Goal: Task Accomplishment & Management: Use online tool/utility

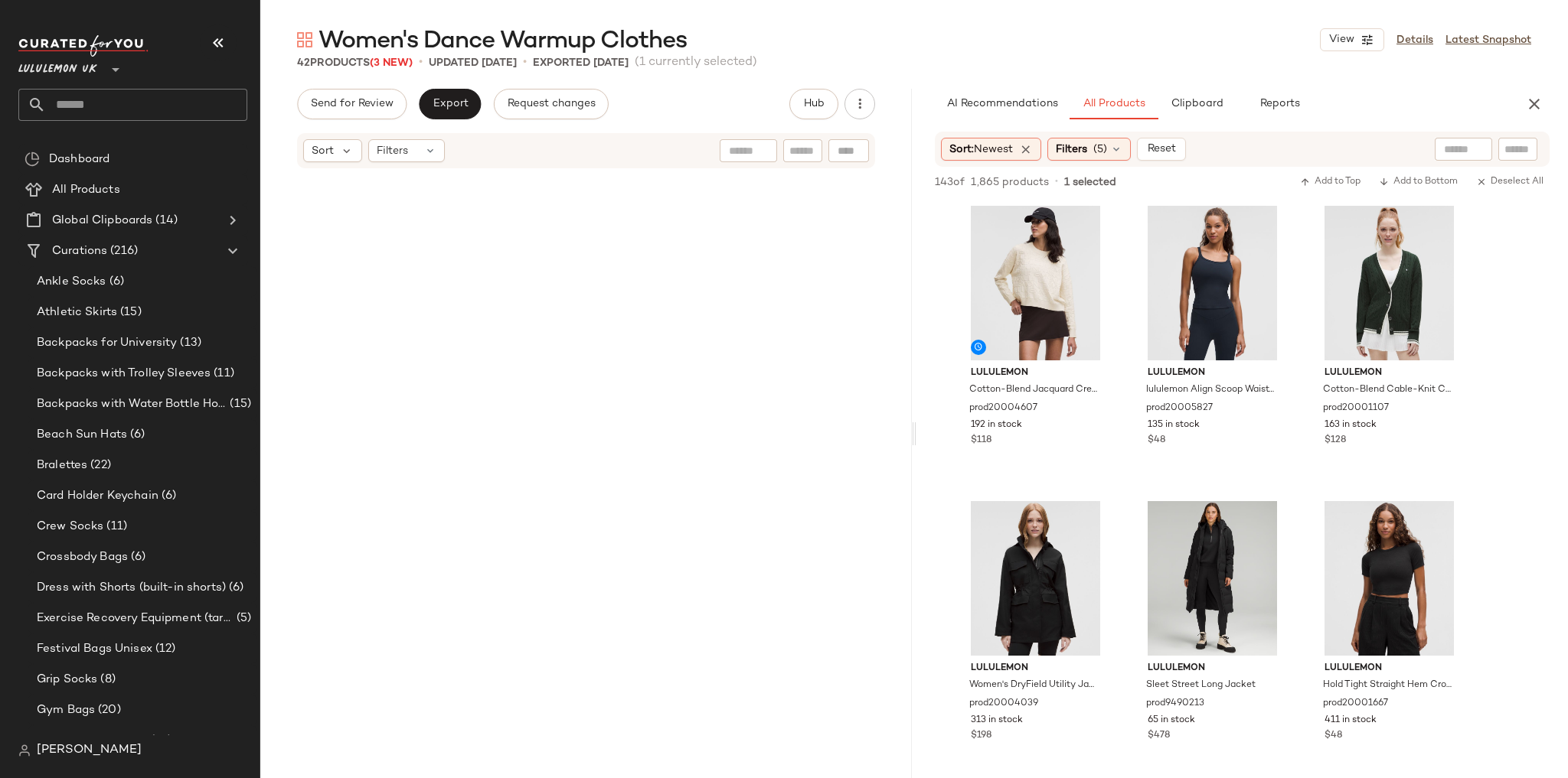
scroll to position [6672, 0]
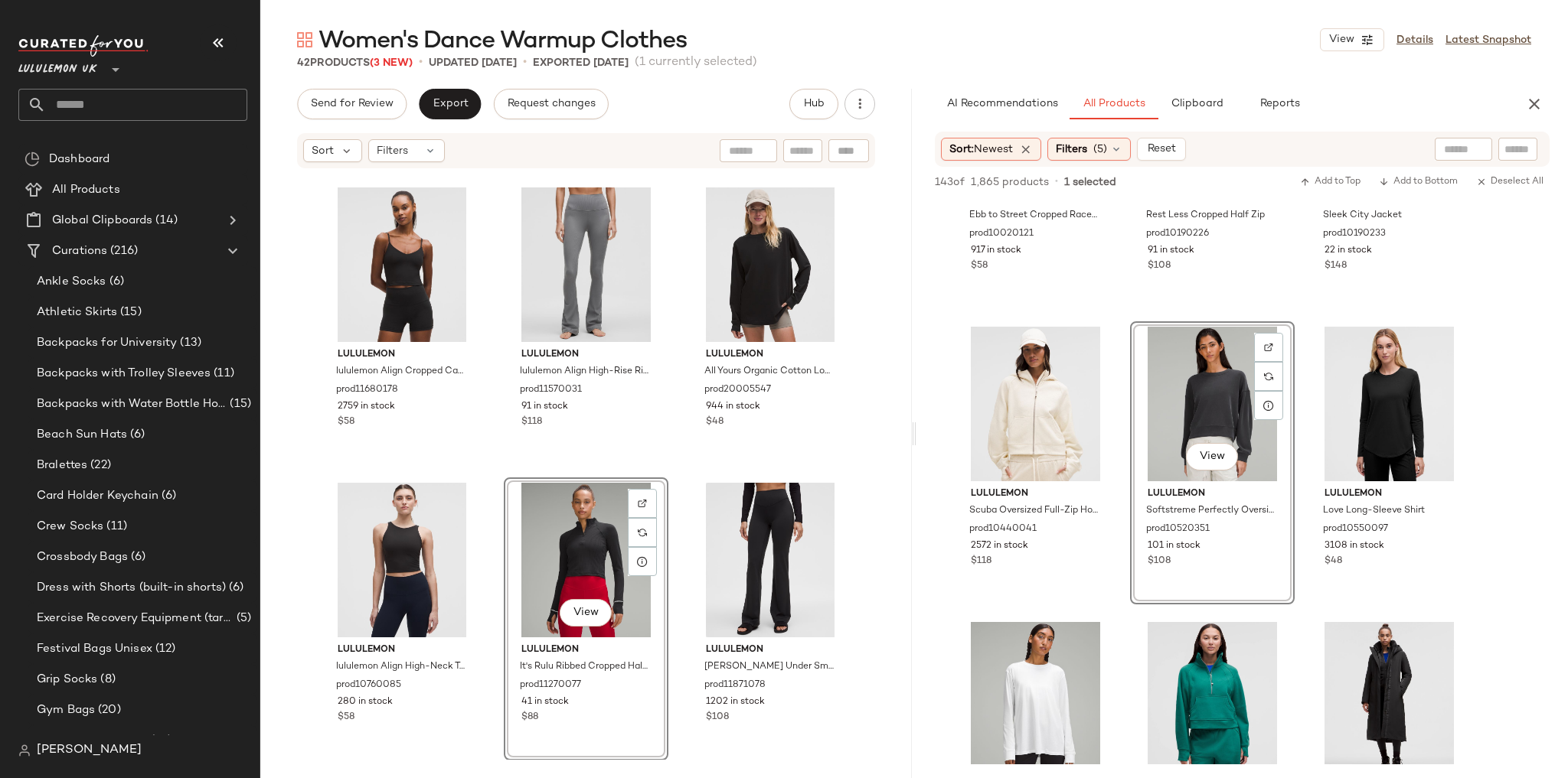
click at [59, 75] on span "Lululemon UK" at bounding box center [57, 66] width 79 height 28
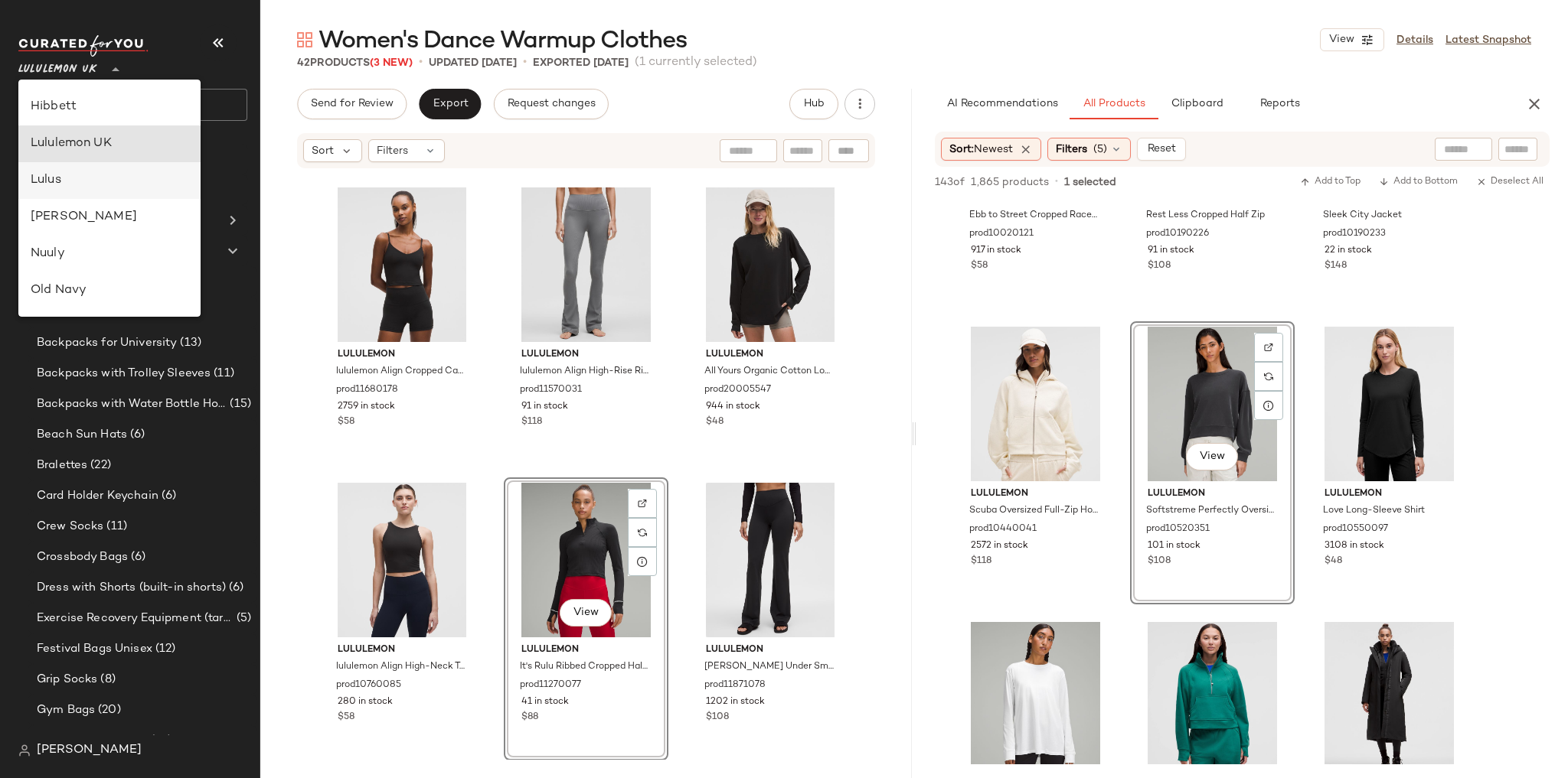
scroll to position [380, 0]
click at [119, 64] on icon at bounding box center [116, 70] width 18 height 18
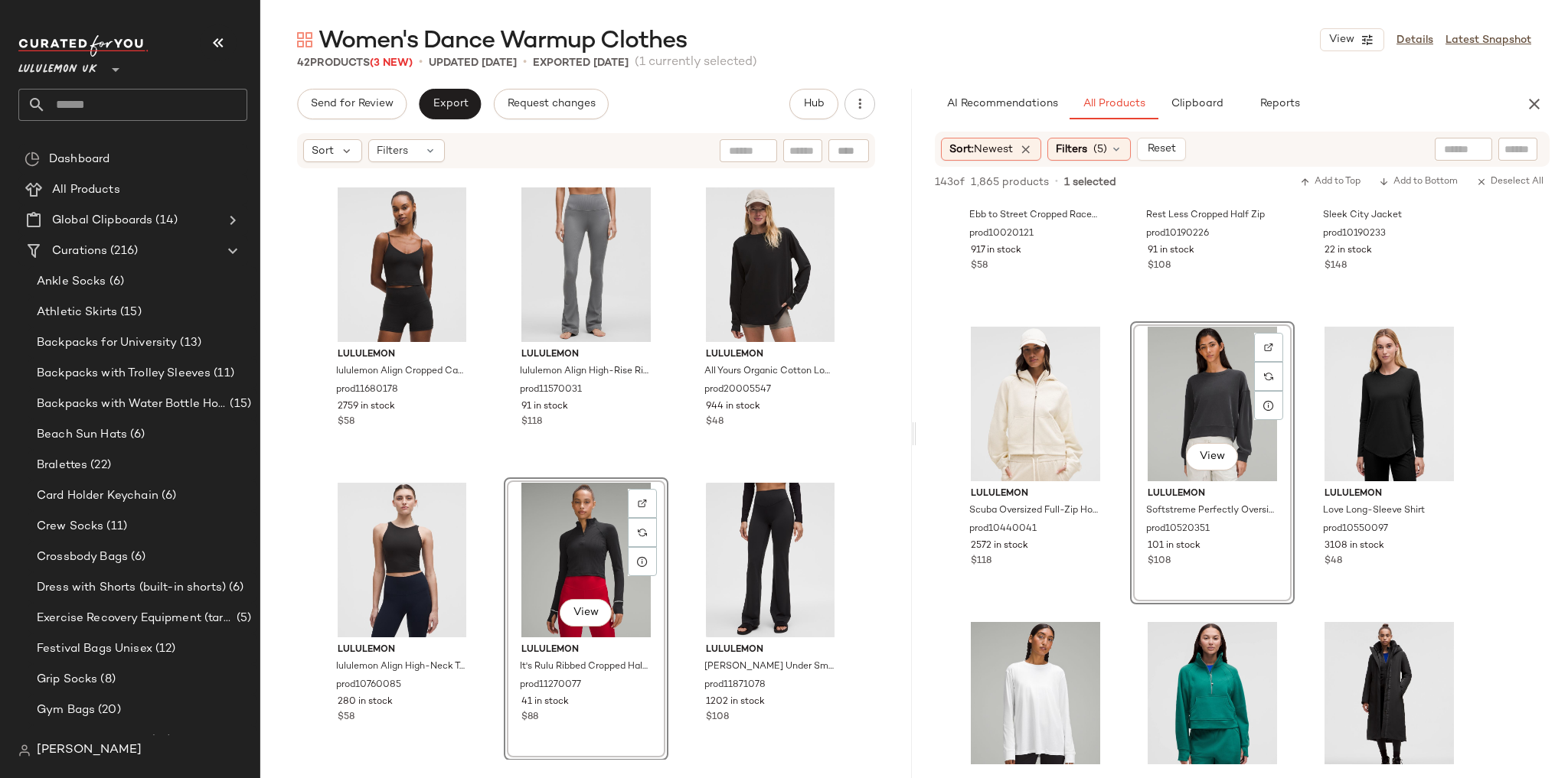
click at [482, 397] on div "lululemon Wundermost Ultra-Soft Nulu Spaghetti-Strap Adjustable Cami prod118709…" at bounding box center [586, 465] width 651 height 590
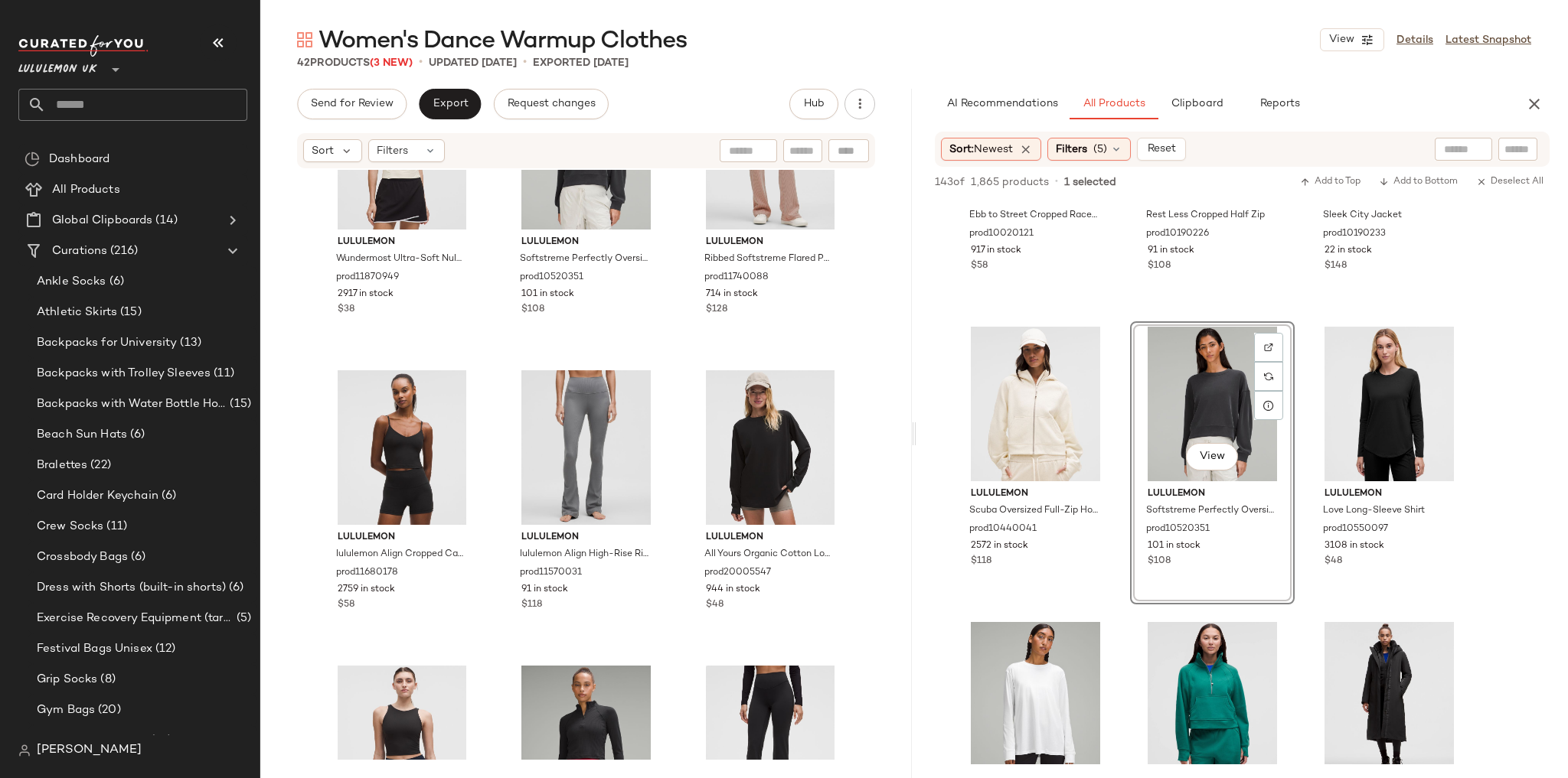
scroll to position [3547, 0]
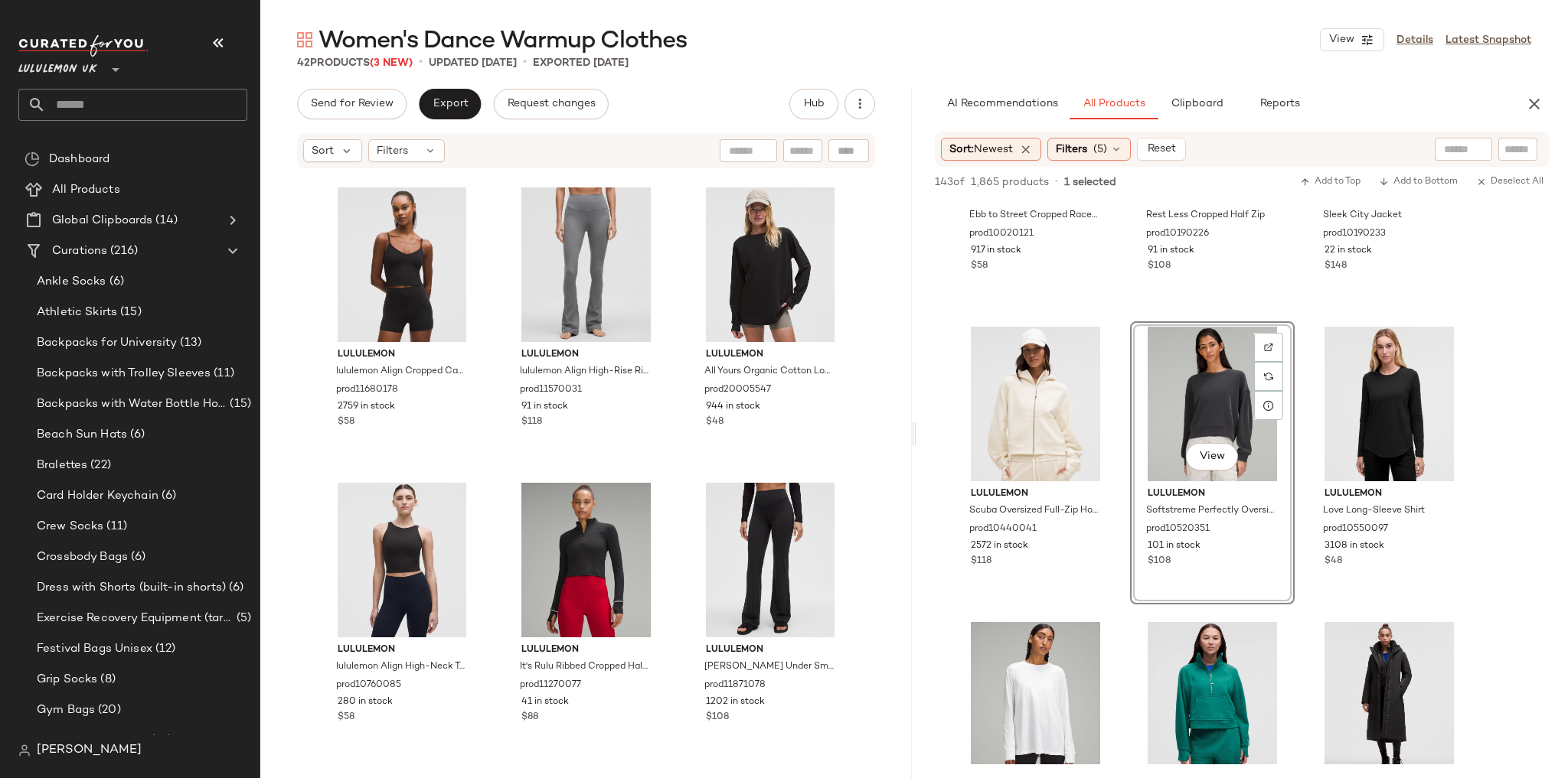
click at [124, 101] on input "text" at bounding box center [146, 104] width 201 height 32
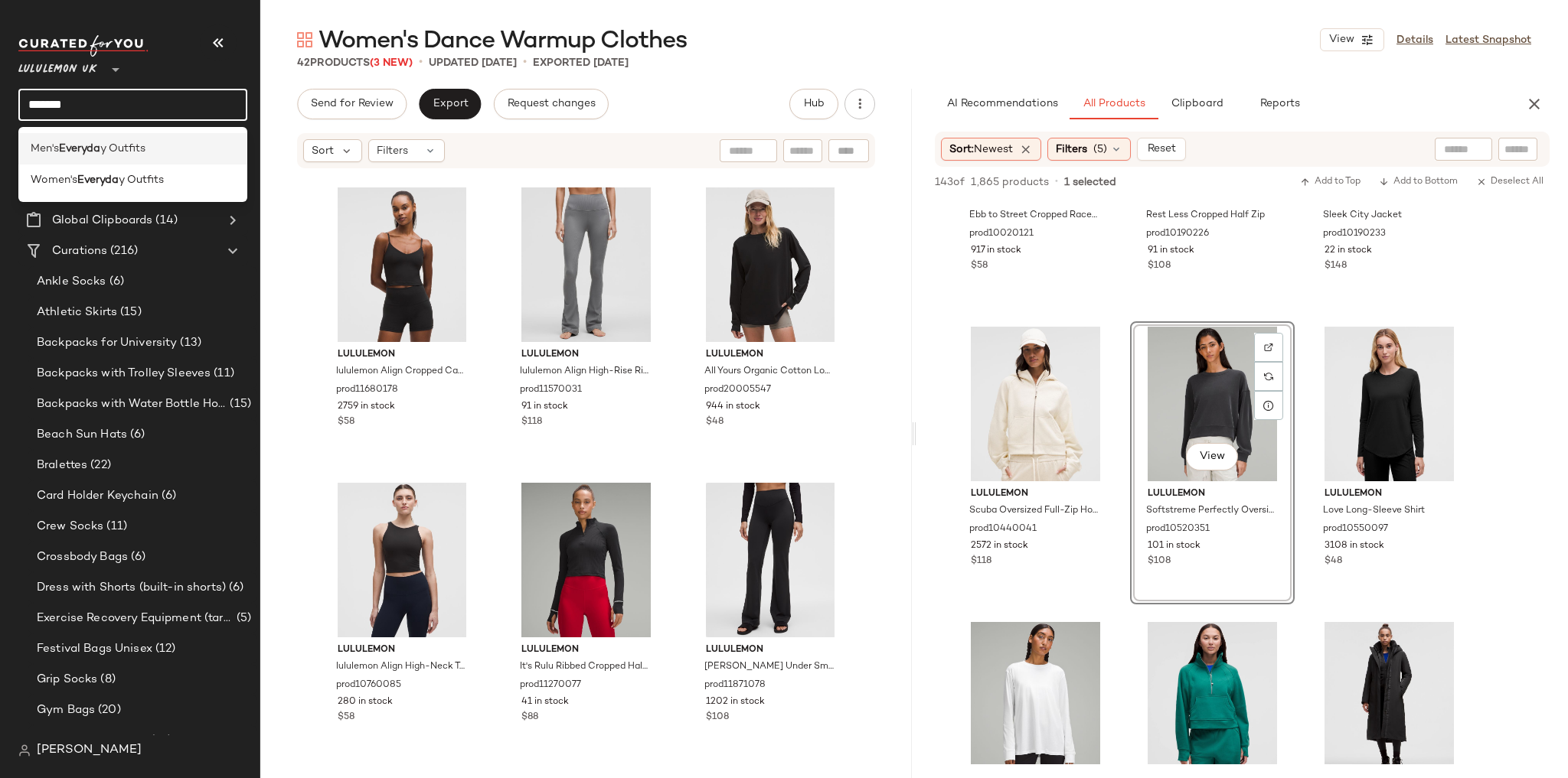
type input "*******"
click at [145, 146] on span "y Outfits" at bounding box center [122, 149] width 45 height 16
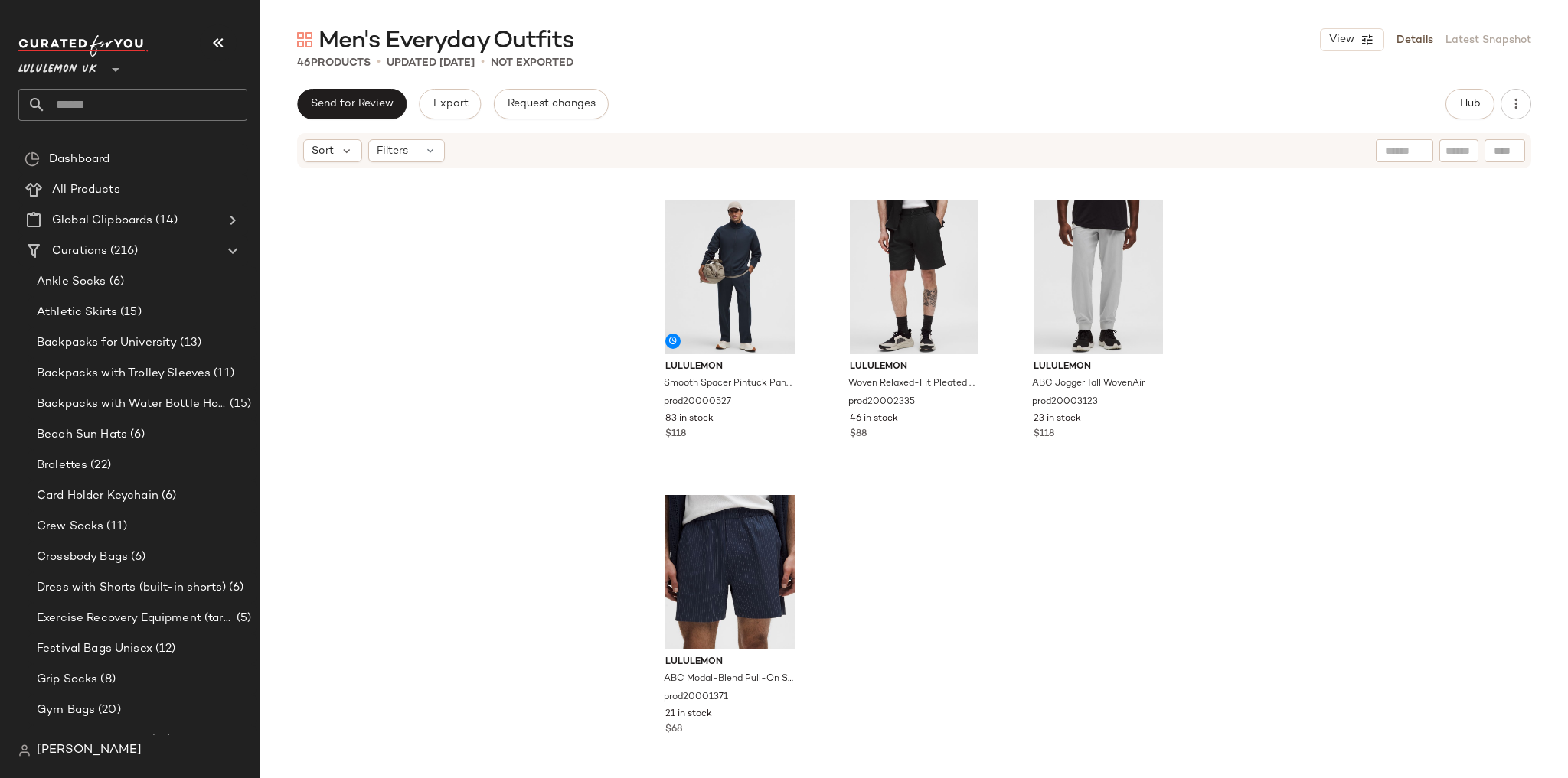
scroll to position [4138, 0]
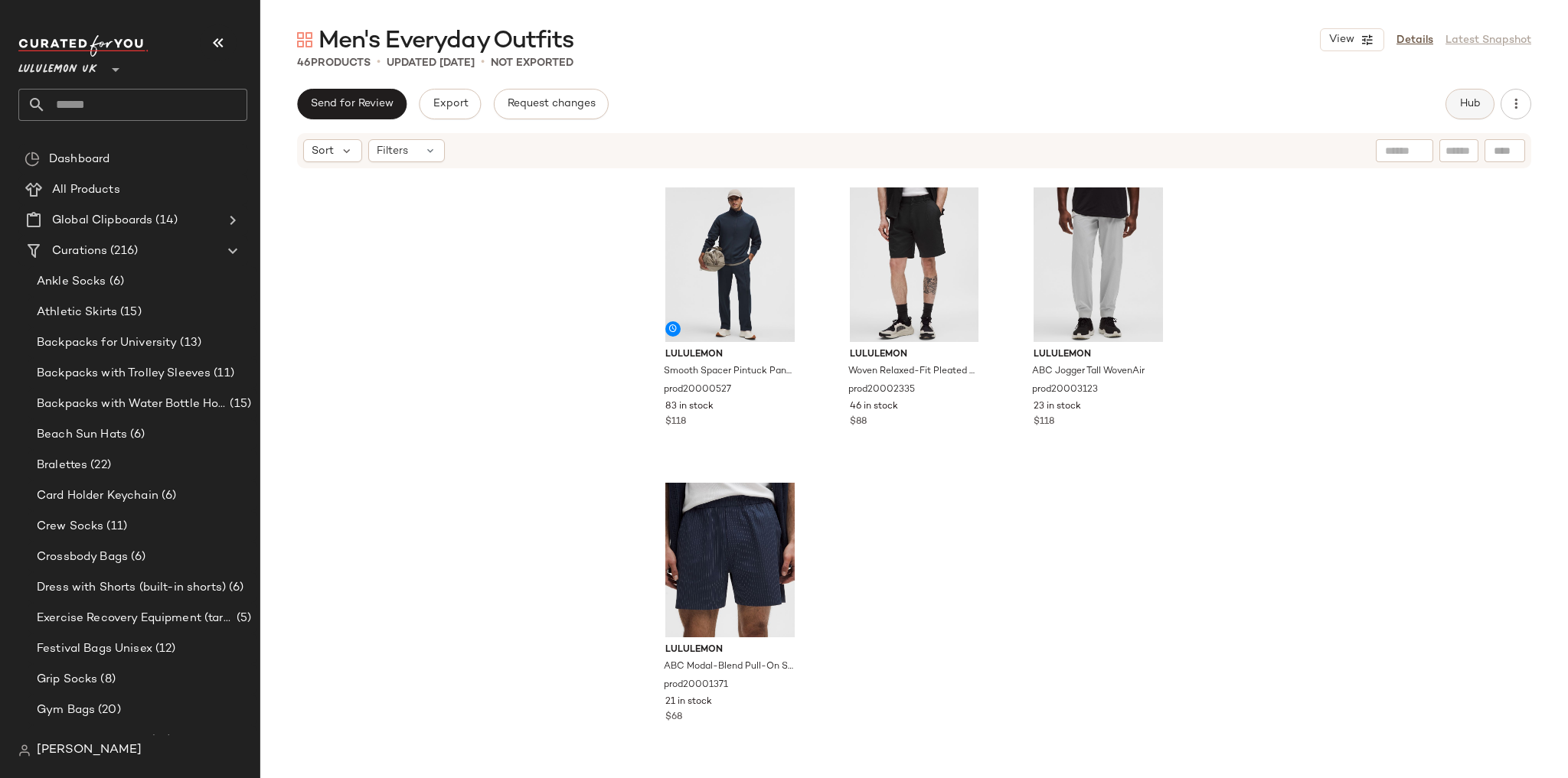
click at [1459, 110] on span "Hub" at bounding box center [1470, 103] width 21 height 12
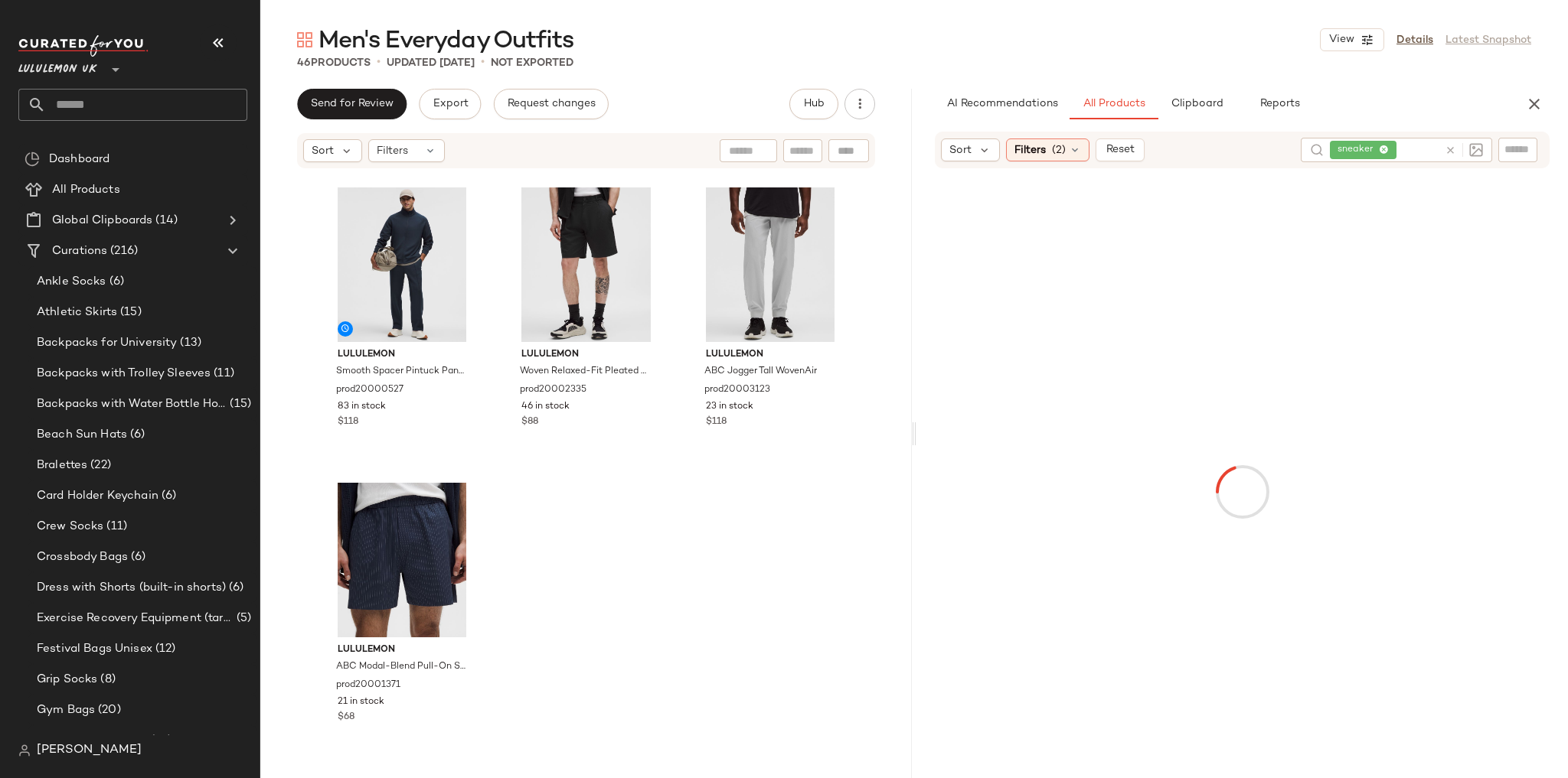
click at [1207, 87] on div "Men's Everyday Outfits View Details Latest Snapshot 46 Products • updated [DATE…" at bounding box center [914, 401] width 1307 height 753
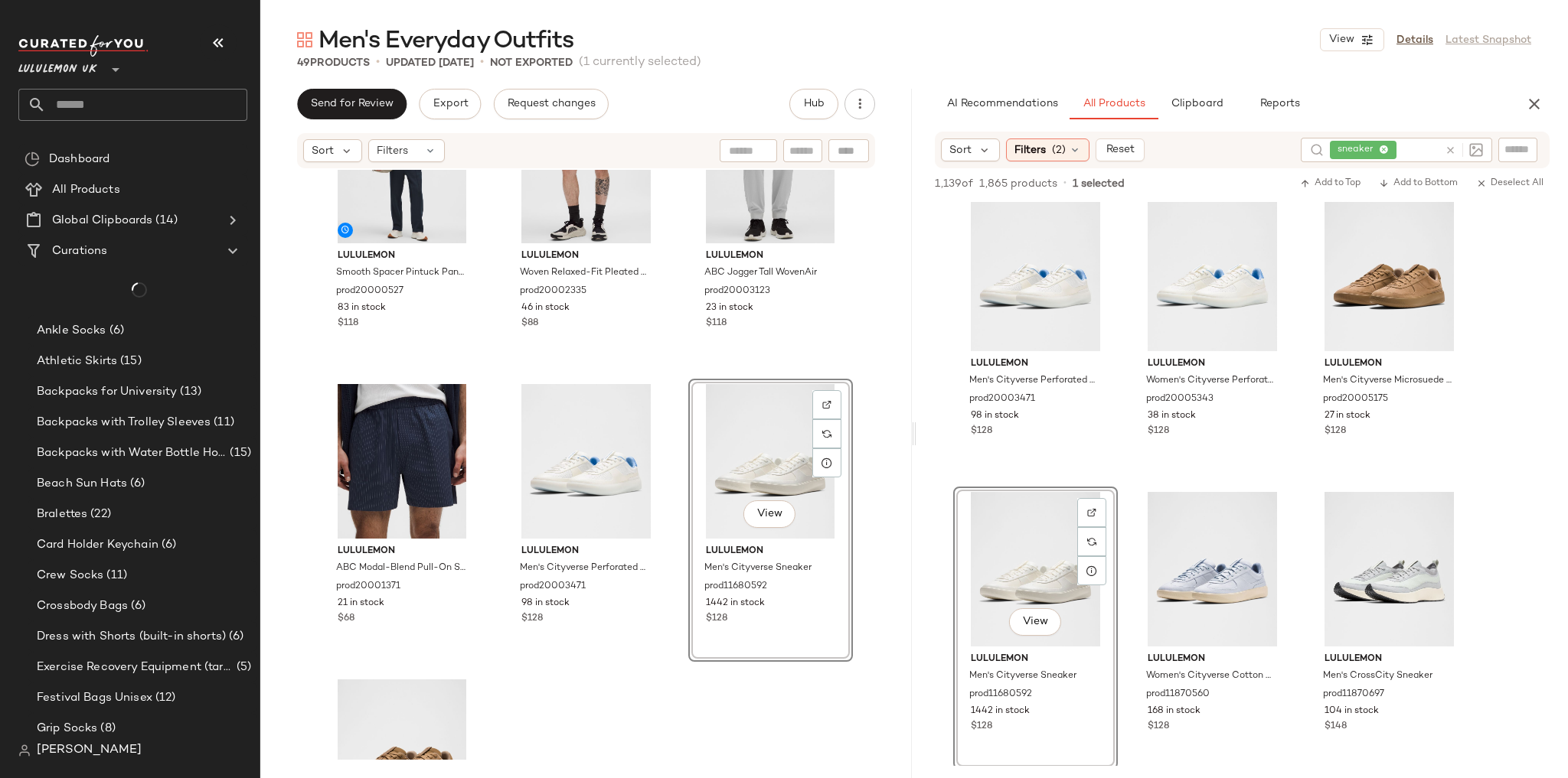
scroll to position [4383, 0]
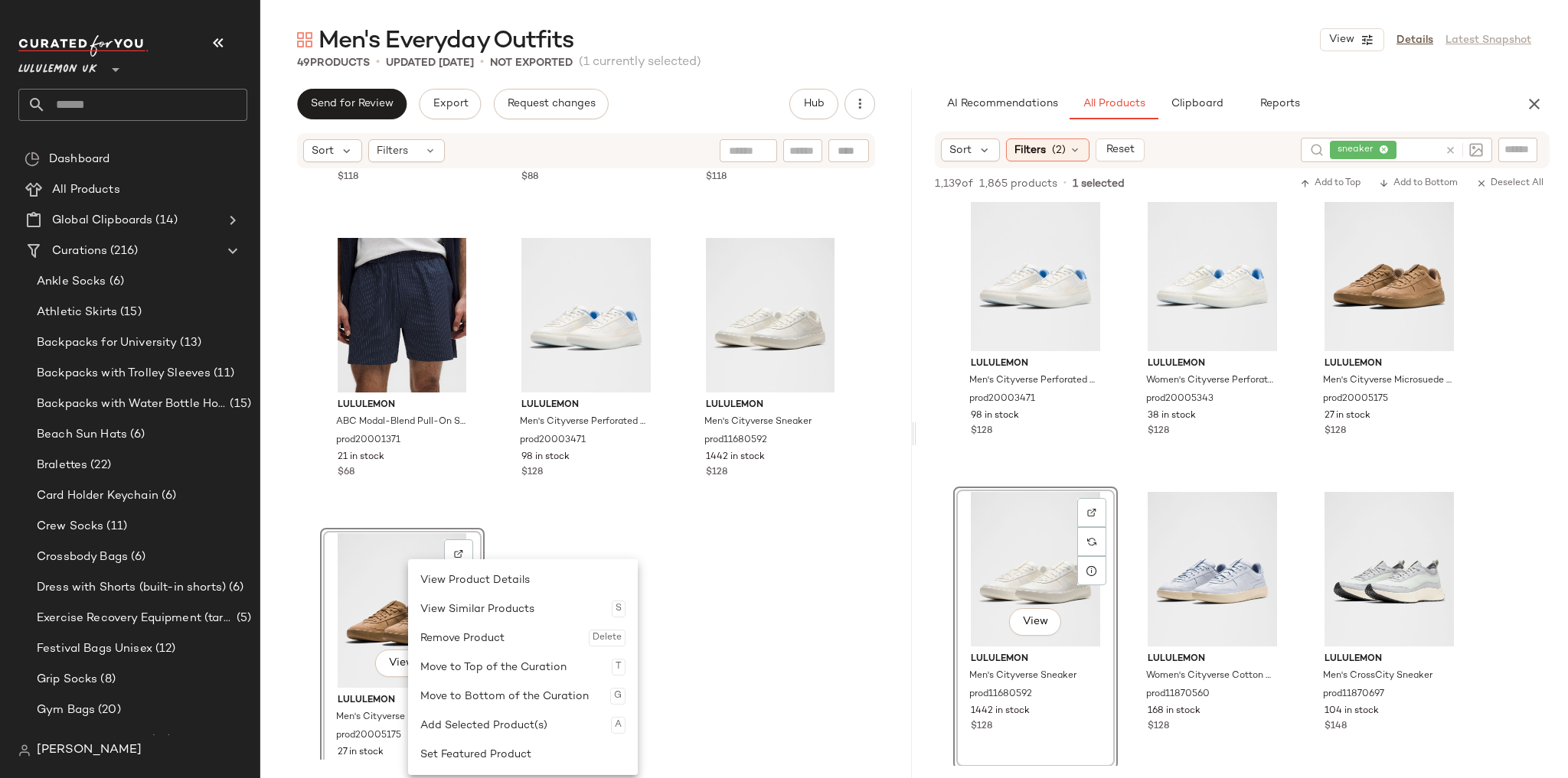
click at [474, 640] on div "Remove Product Delete" at bounding box center [522, 638] width 205 height 29
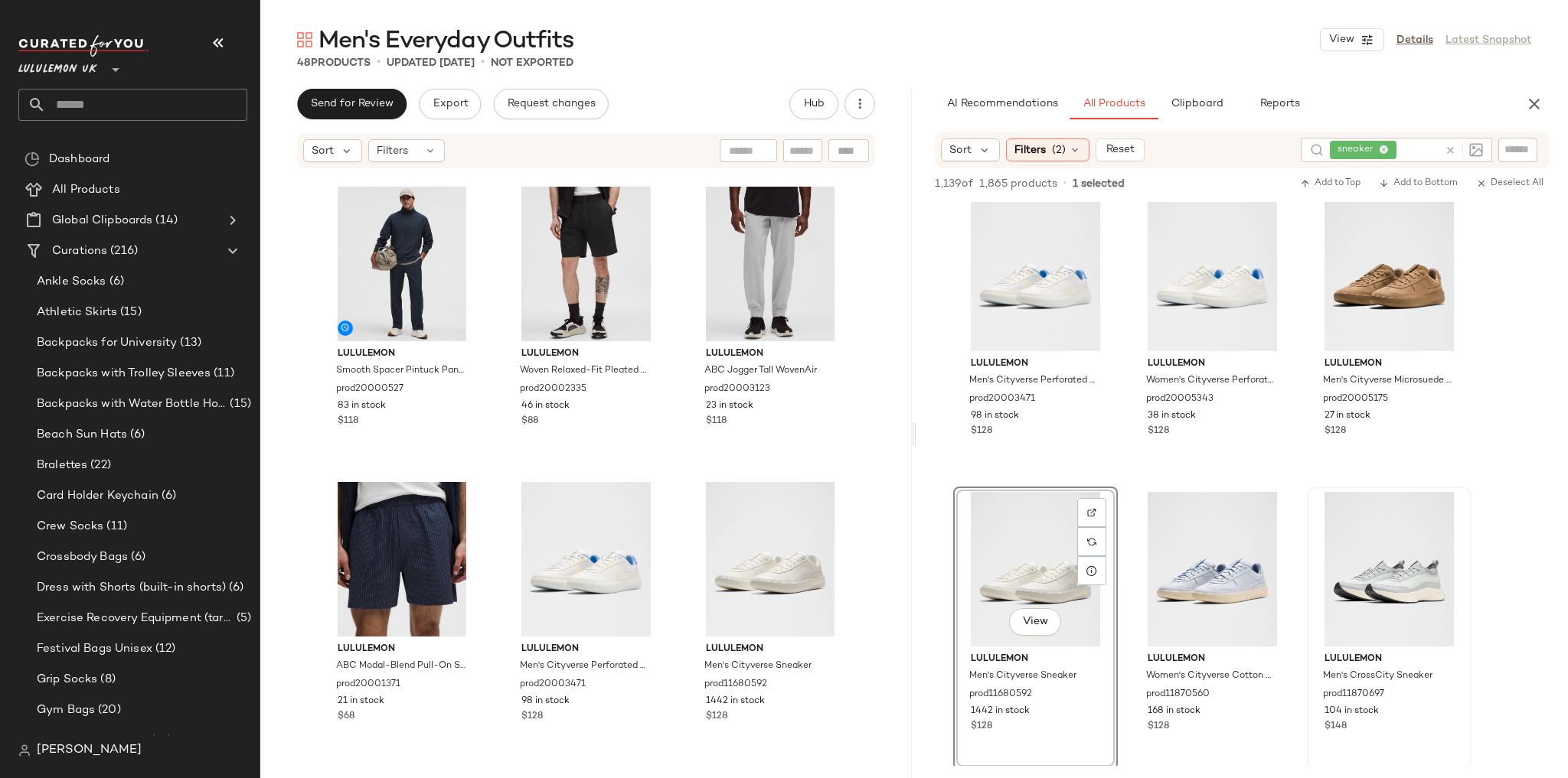
scroll to position [4138, 0]
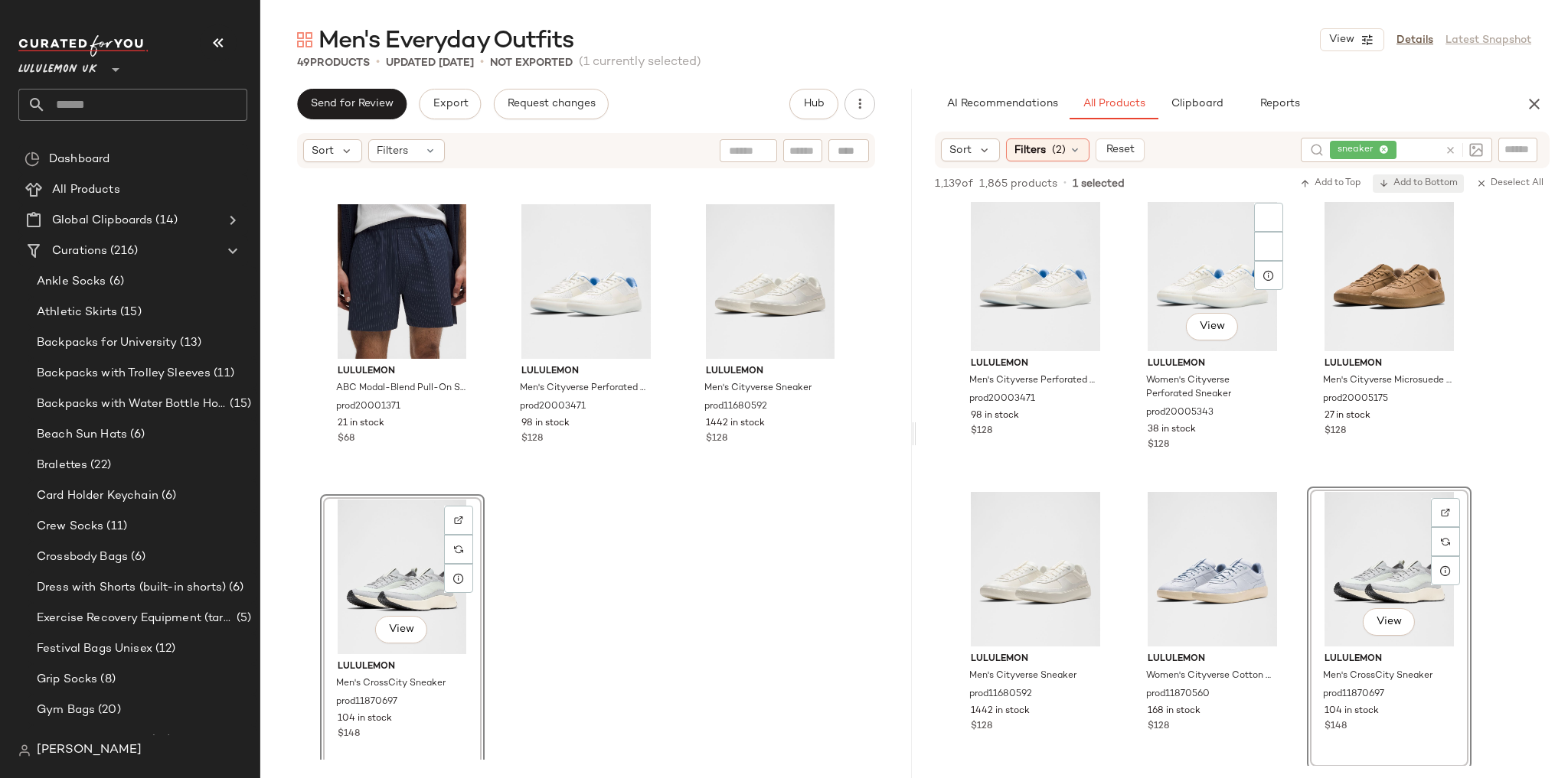
scroll to position [4434, 0]
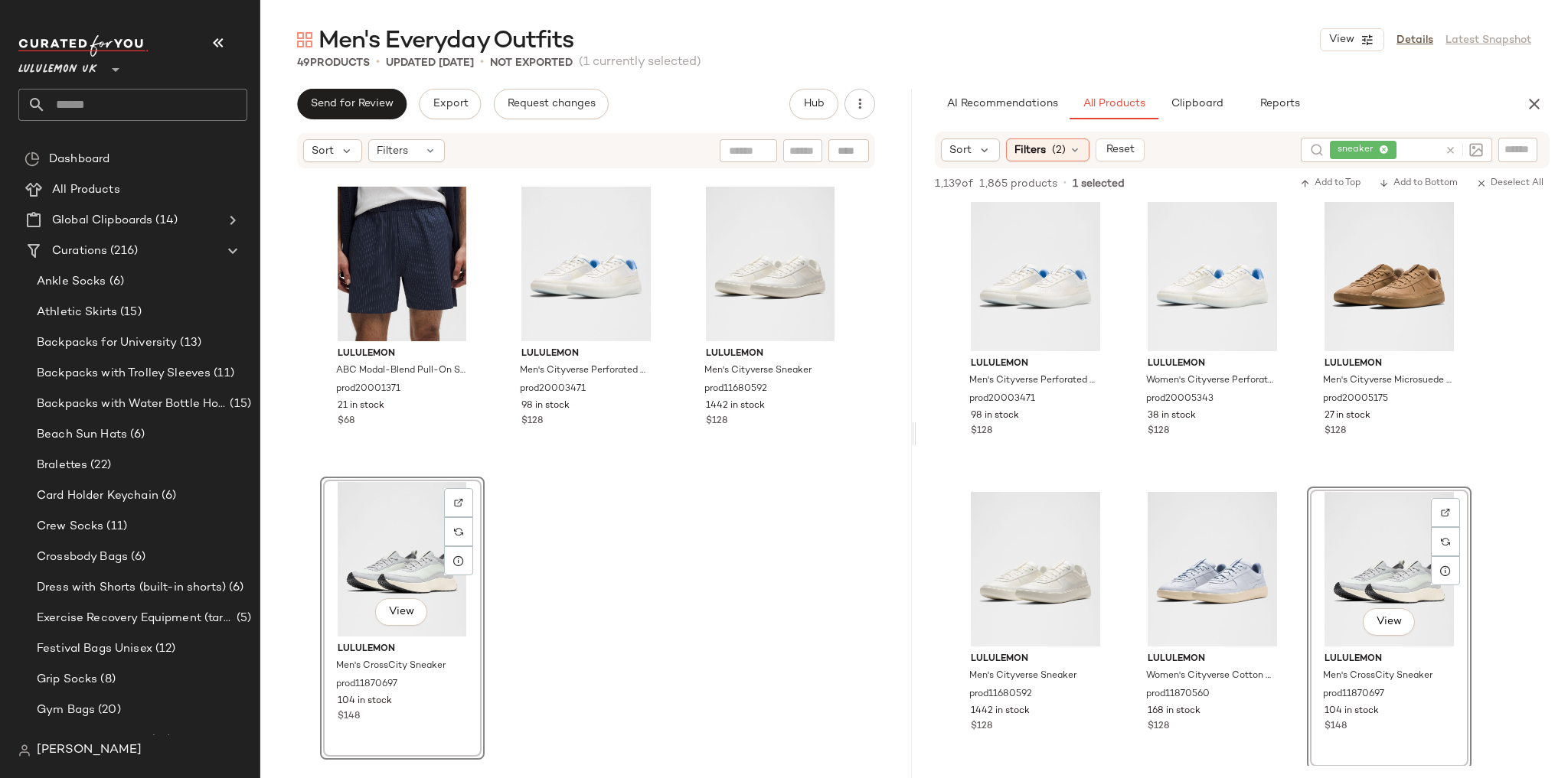
click at [1452, 150] on icon at bounding box center [1450, 150] width 11 height 11
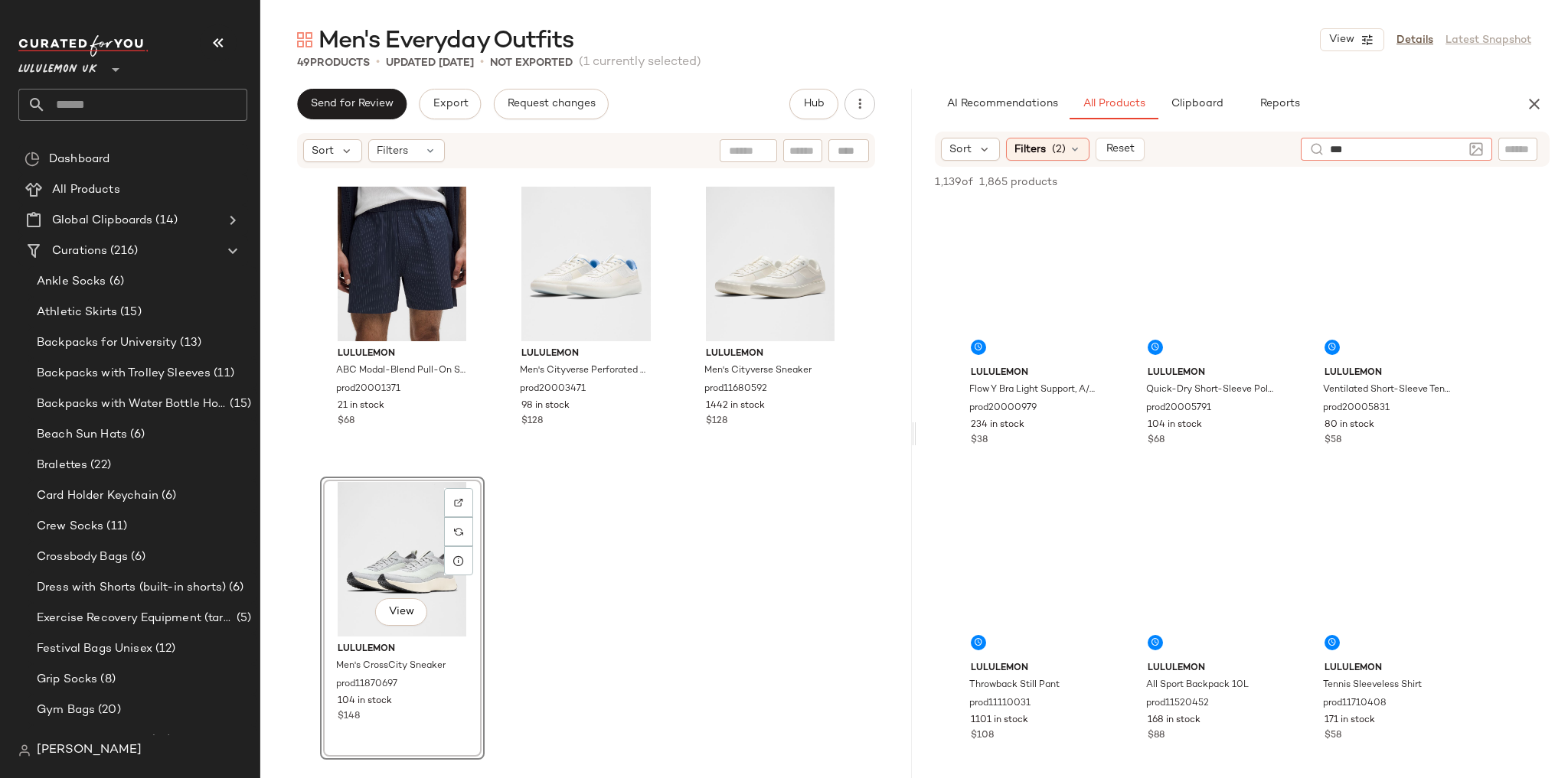
type input "****"
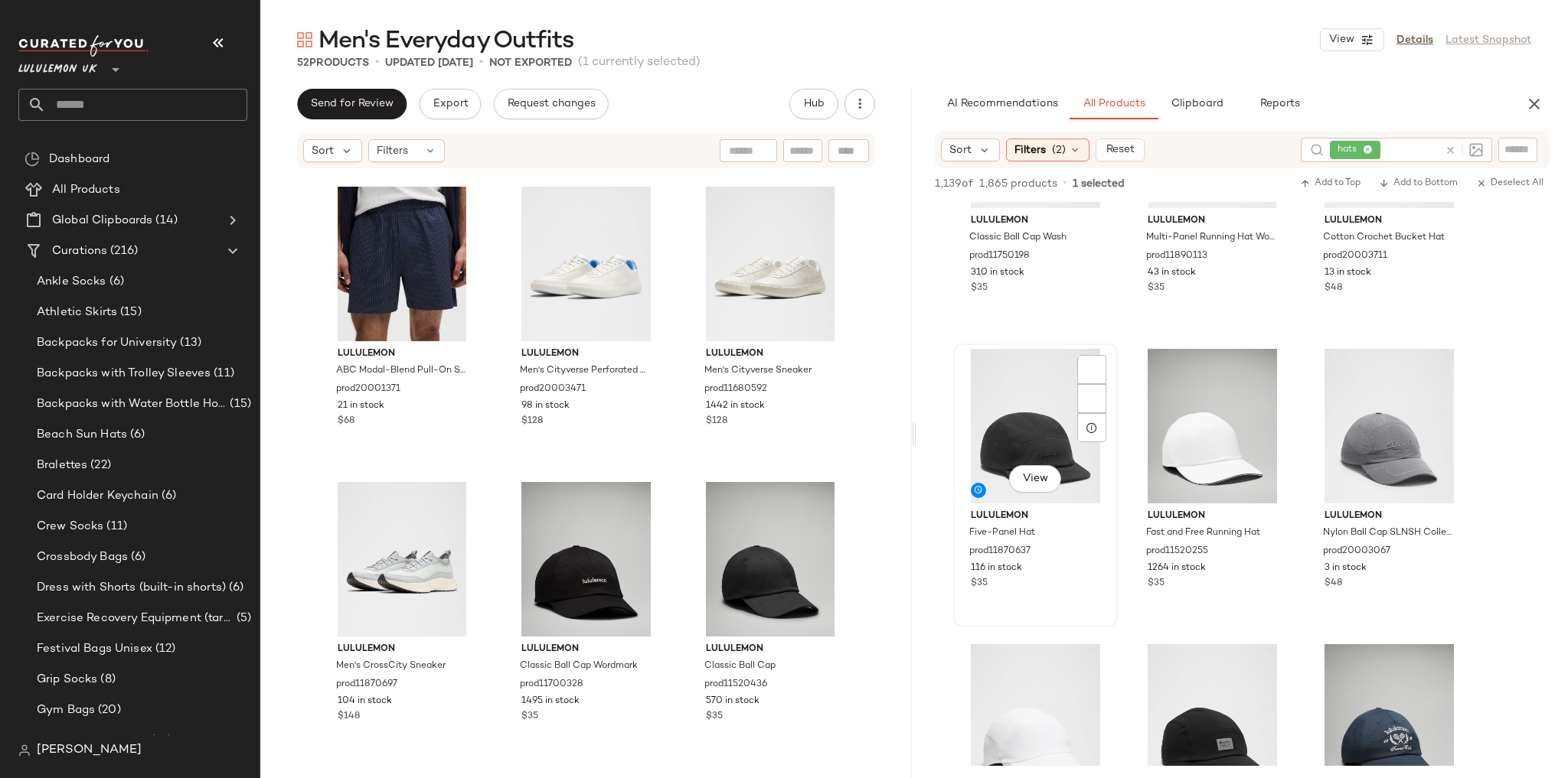
scroll to position [735, 0]
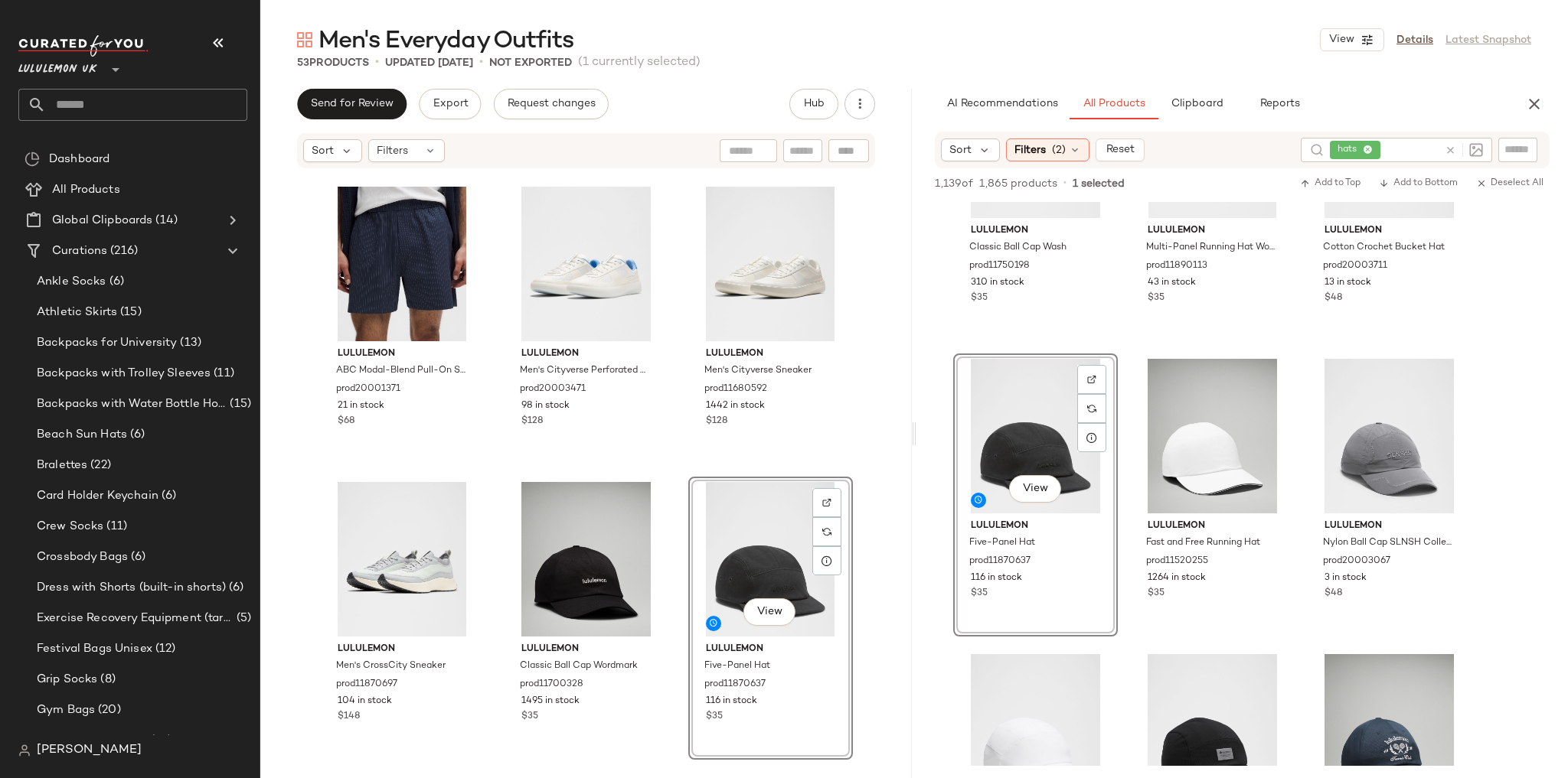
click at [864, 555] on div "lululemon Smooth Spacer Pintuck Pant Regular prod20000527 83 in stock $118 lulu…" at bounding box center [586, 465] width 651 height 590
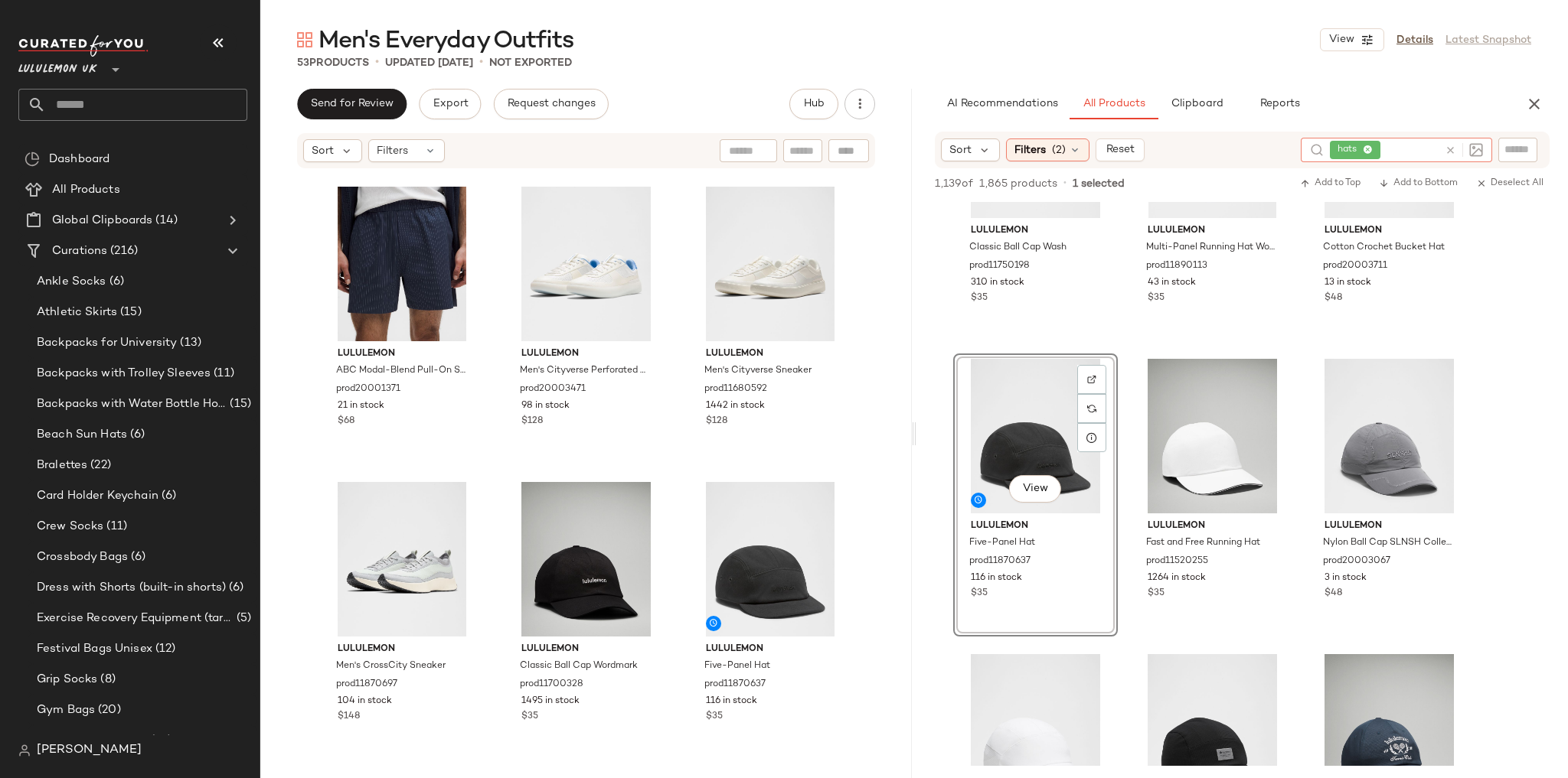
click at [1451, 151] on icon at bounding box center [1450, 150] width 11 height 11
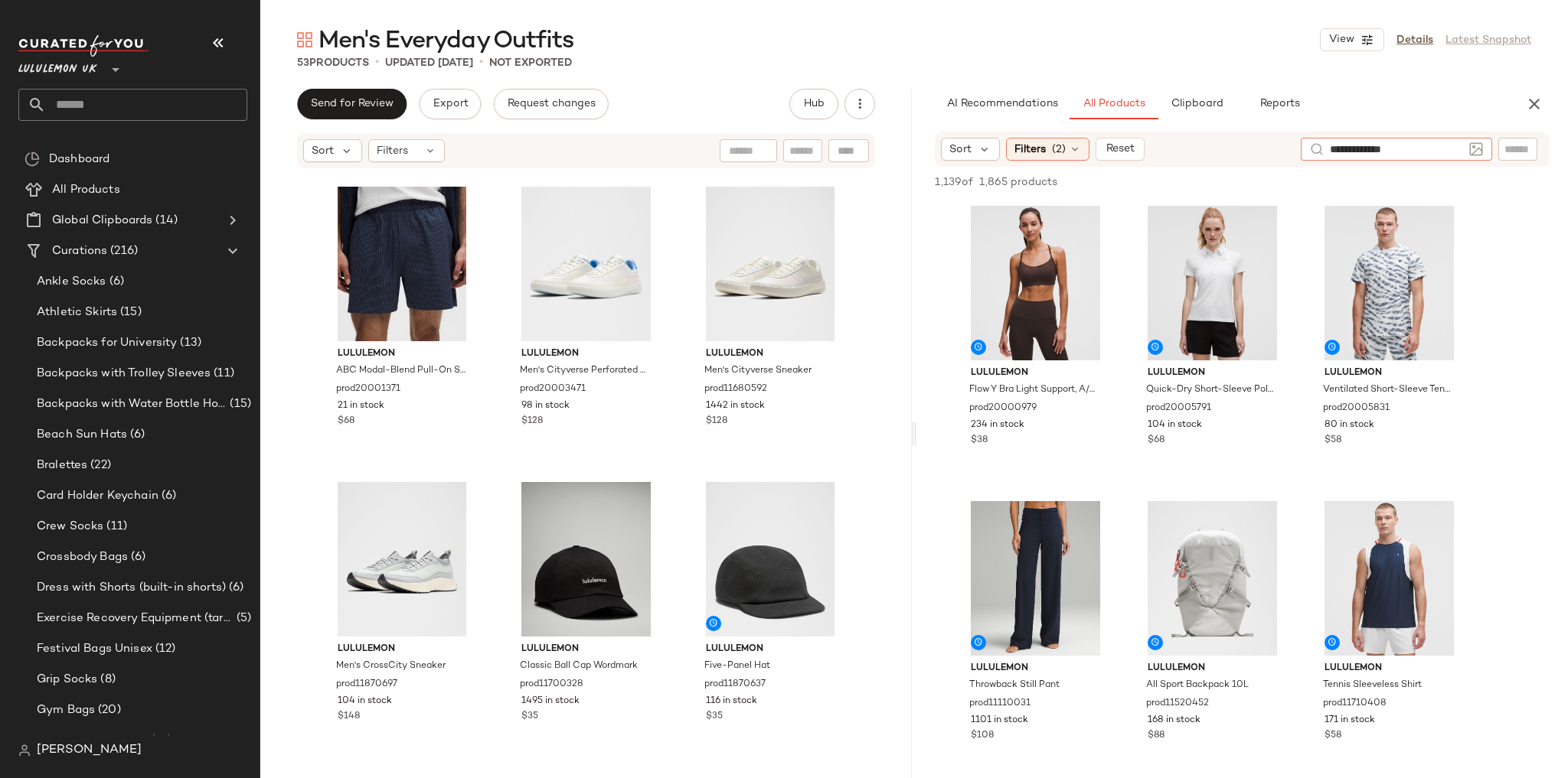
type input "**********"
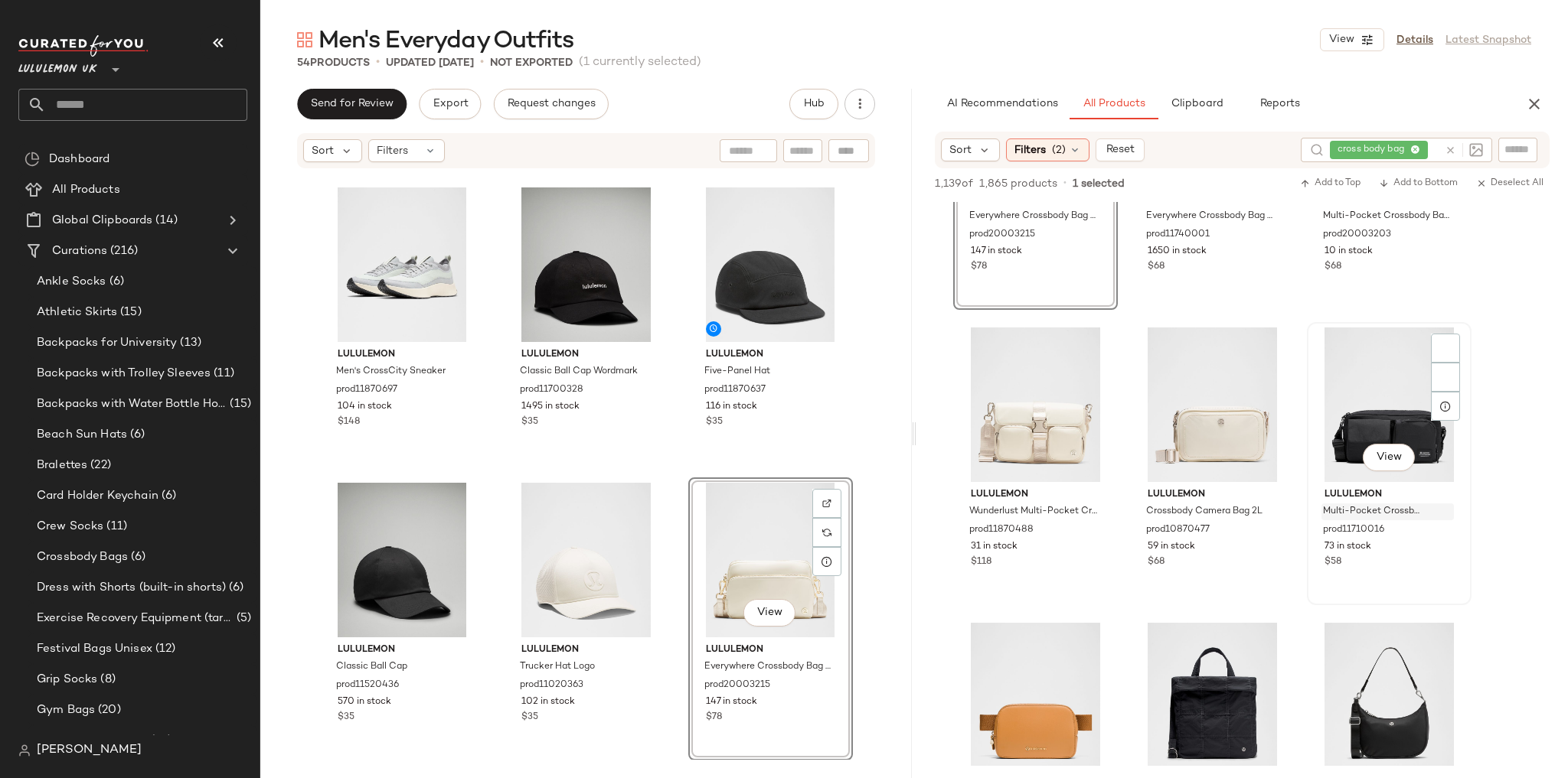
scroll to position [184, 0]
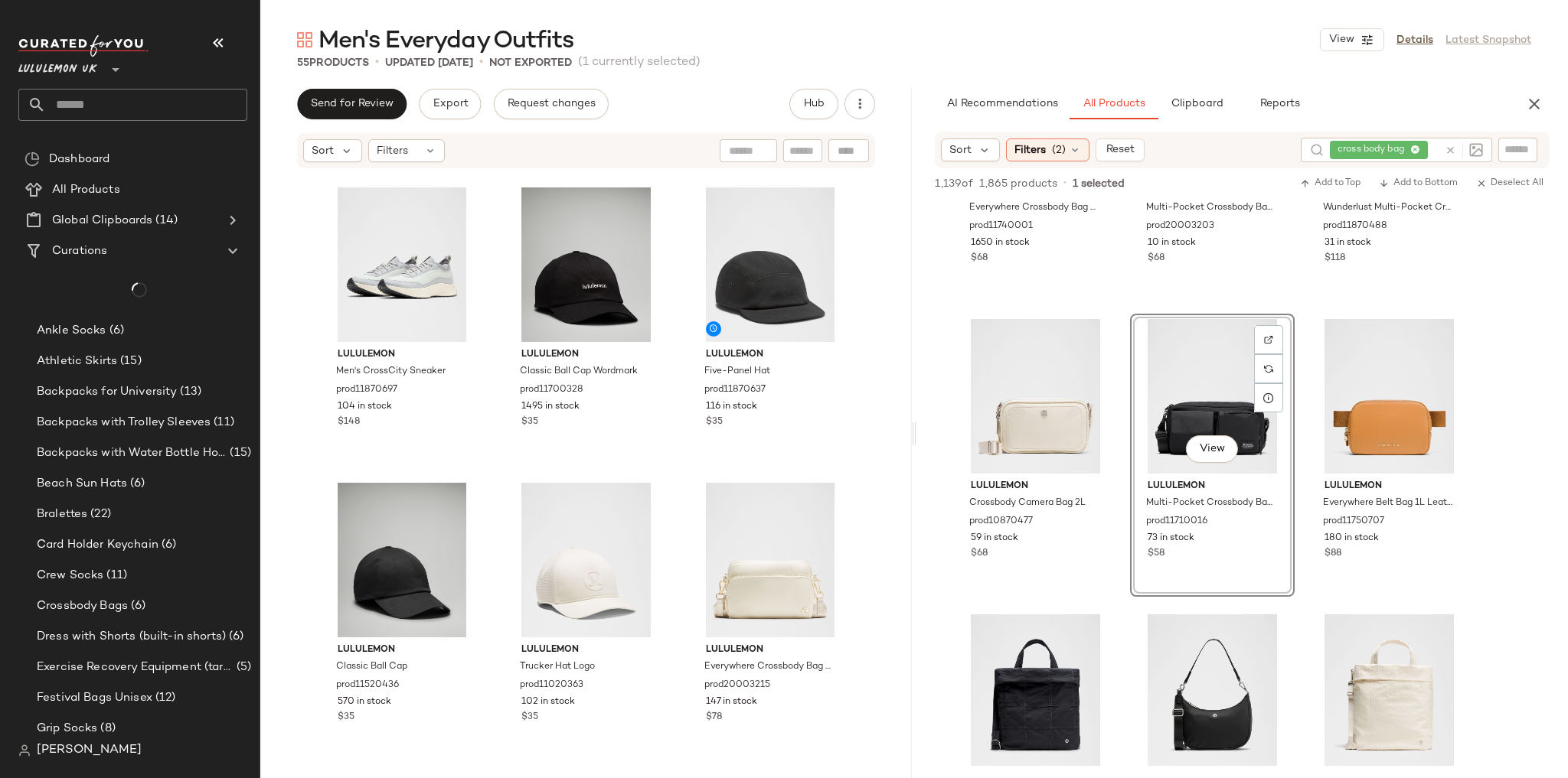
click at [878, 485] on div "lululemon ABC Modal-Blend Pull-On Short 5" prod20001371 21 in stock $68 lululem…" at bounding box center [586, 465] width 651 height 590
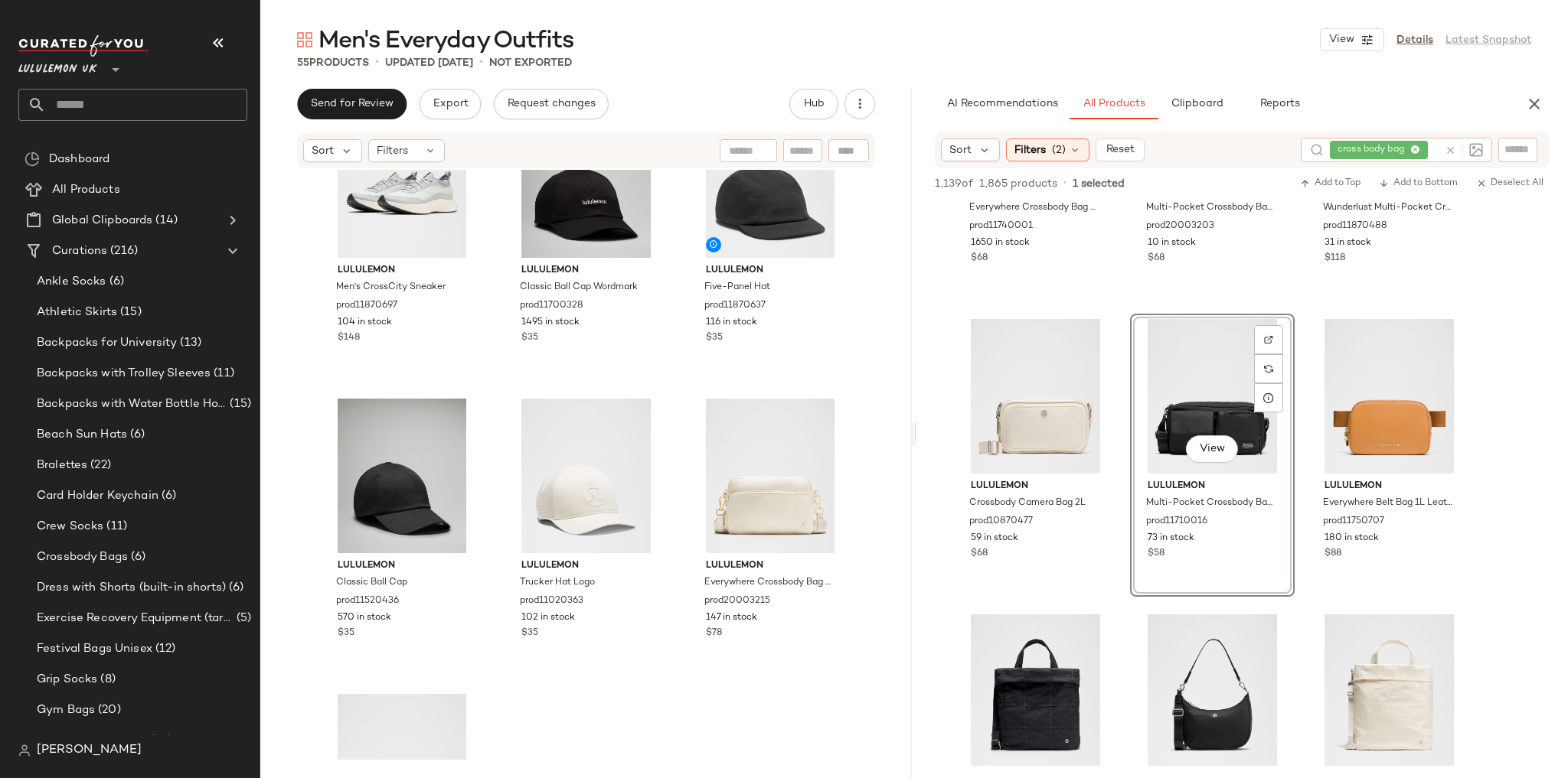
scroll to position [5025, 0]
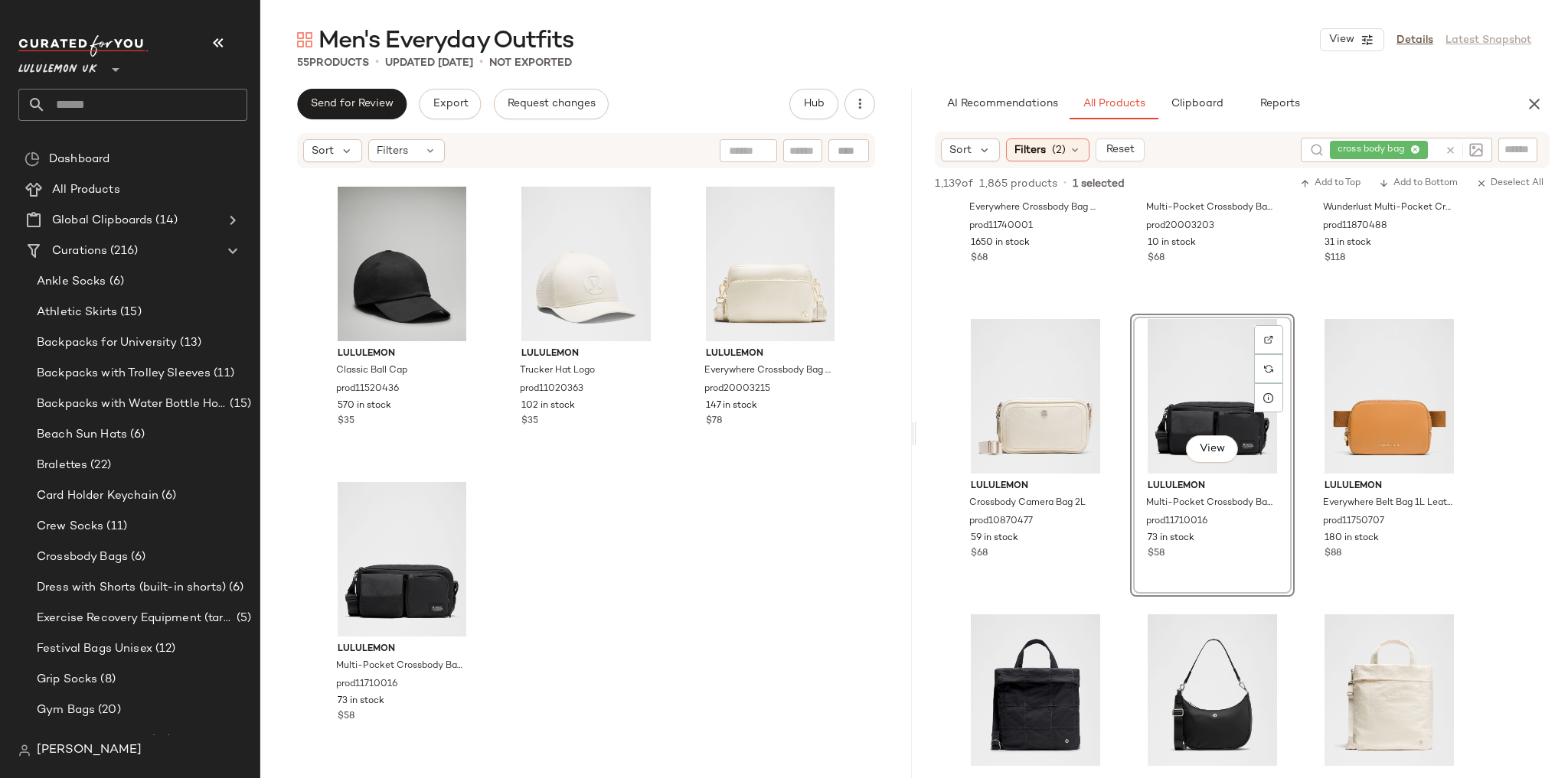
click at [794, 559] on div "lululemon Men's CrossCity Sneaker prod11870697 104 in stock $148 lululemon Clas…" at bounding box center [586, 465] width 651 height 590
